Goal: Check status: Check status

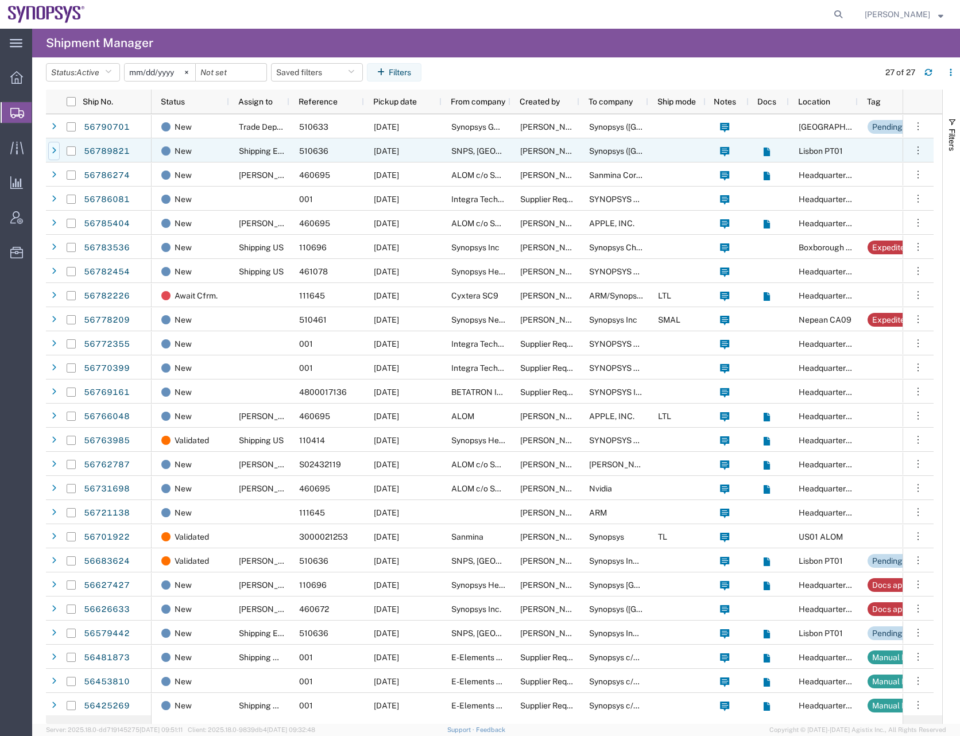
click at [53, 152] on icon at bounding box center [54, 151] width 5 height 8
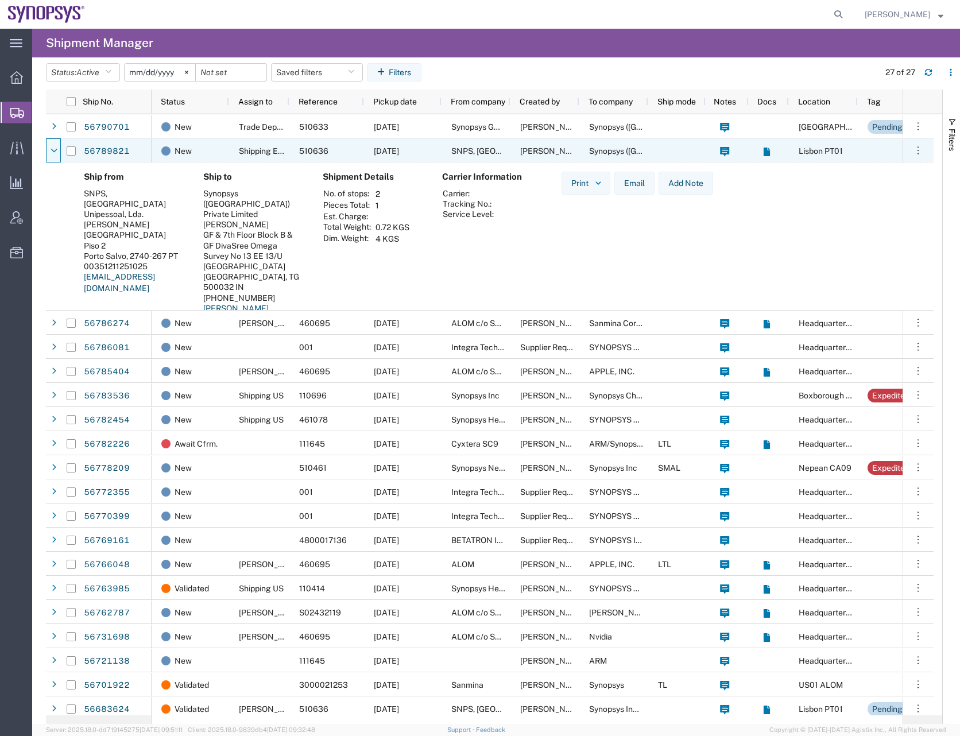
click at [53, 152] on icon at bounding box center [54, 151] width 7 height 8
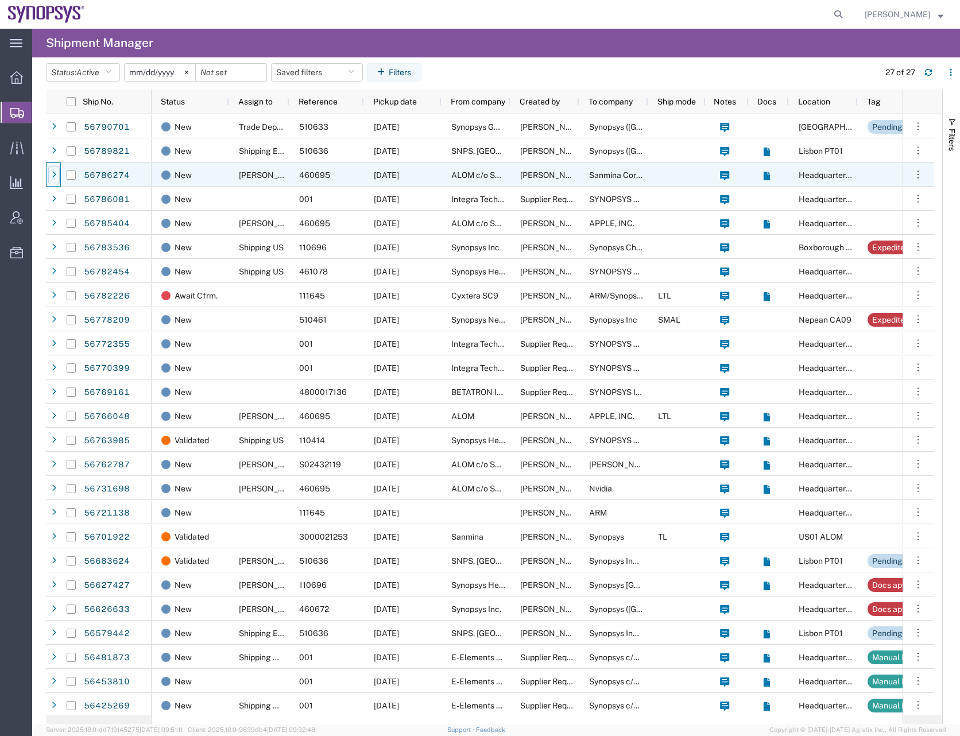
click at [55, 174] on icon at bounding box center [54, 175] width 5 height 8
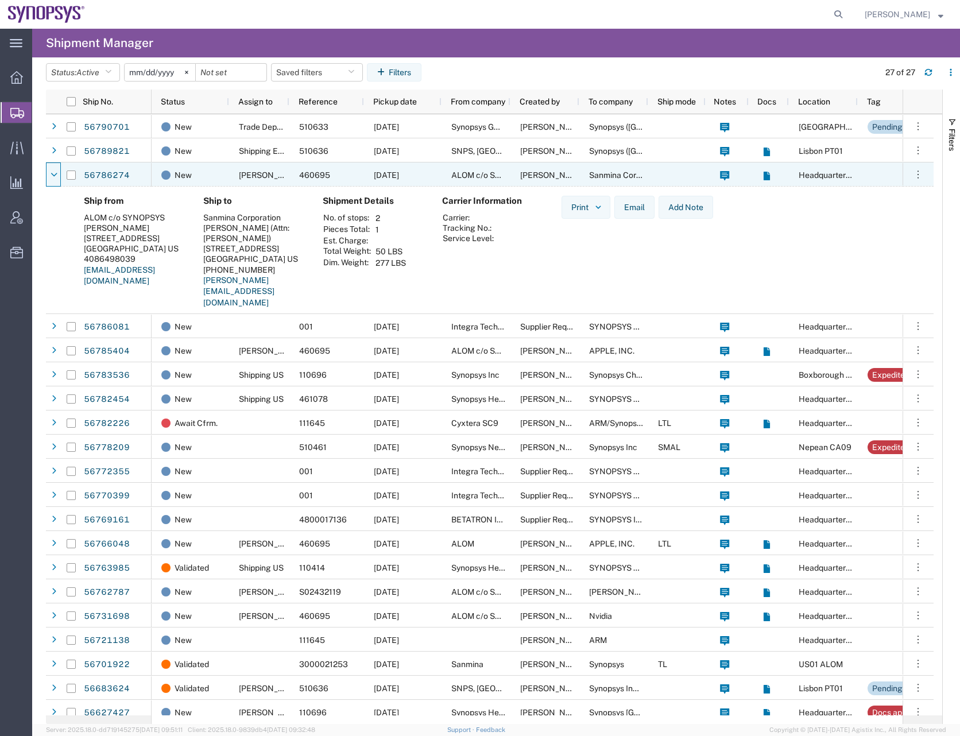
click at [55, 174] on icon at bounding box center [54, 175] width 7 height 8
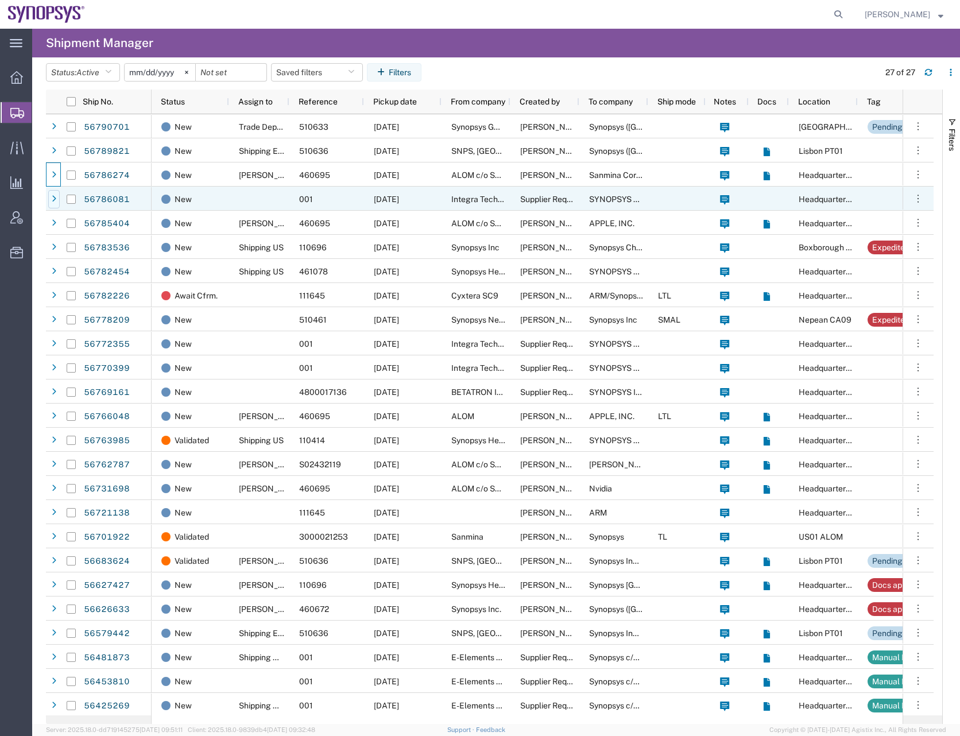
click at [56, 198] on div at bounding box center [53, 199] width 11 height 18
